Goal: Find specific page/section: Find specific page/section

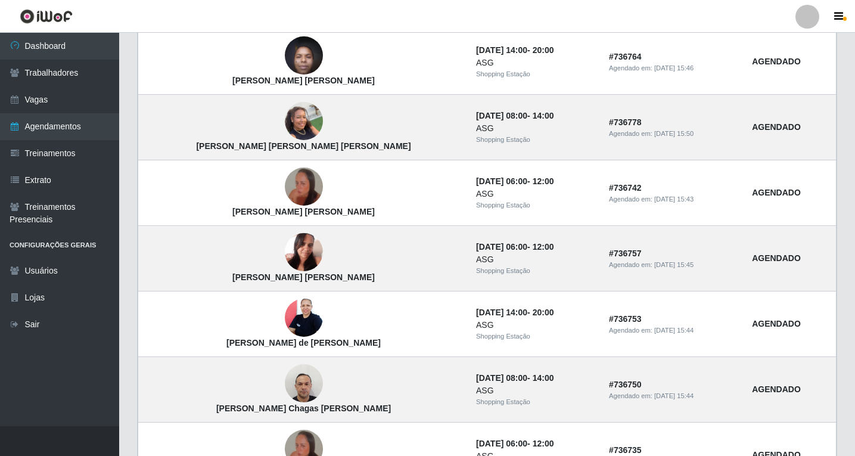
scroll to position [789, 0]
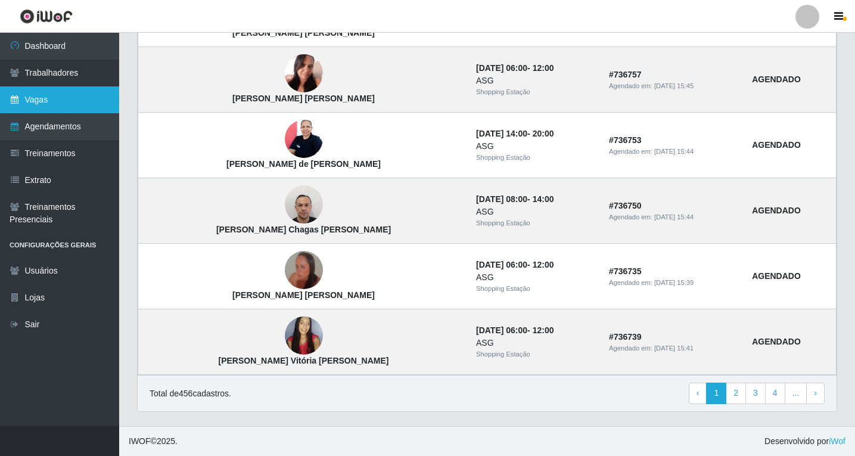
click at [48, 102] on link "Vagas" at bounding box center [59, 99] width 119 height 27
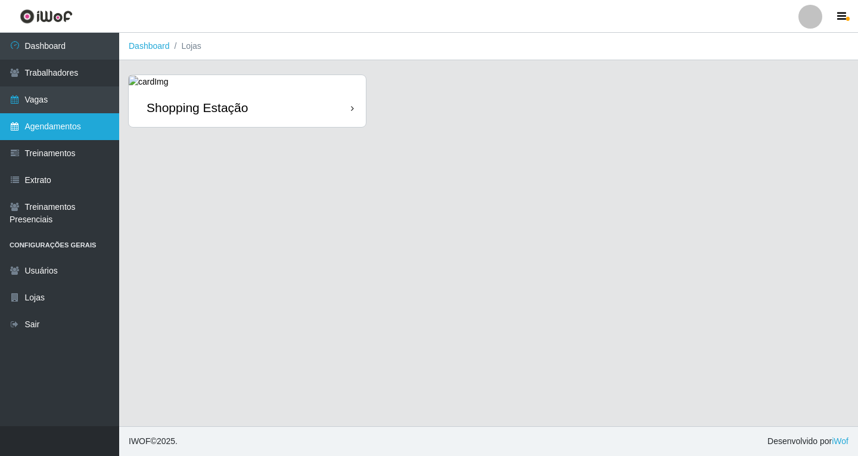
click at [61, 131] on link "Agendamentos" at bounding box center [59, 126] width 119 height 27
